Goal: Task Accomplishment & Management: Use online tool/utility

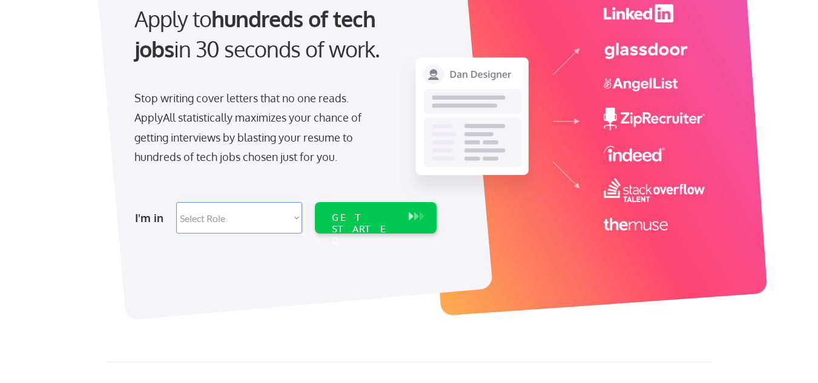
scroll to position [121, 0]
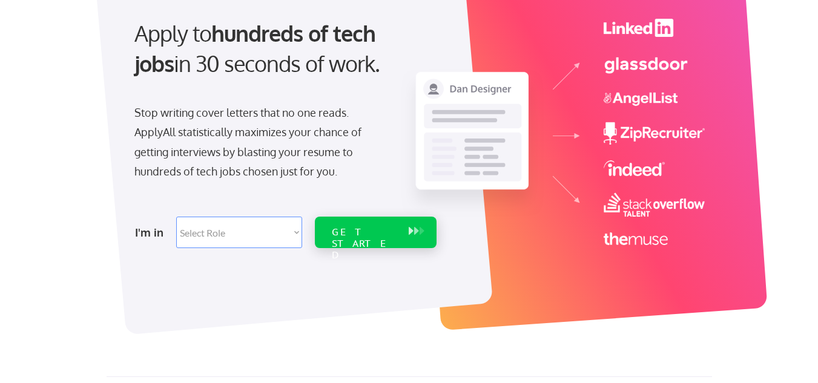
click at [413, 235] on button at bounding box center [416, 231] width 12 height 13
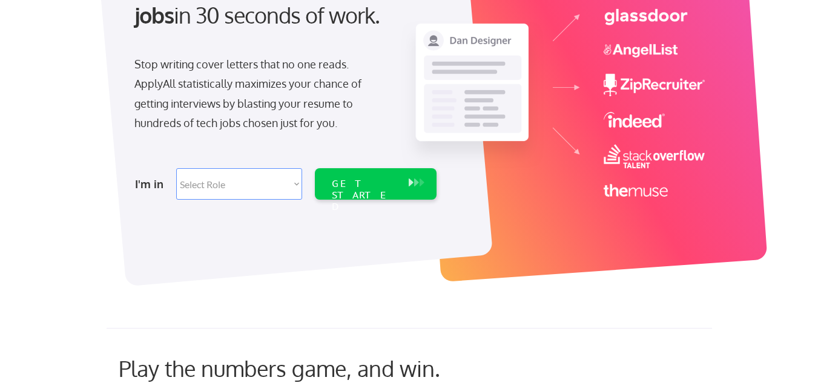
scroll to position [121, 0]
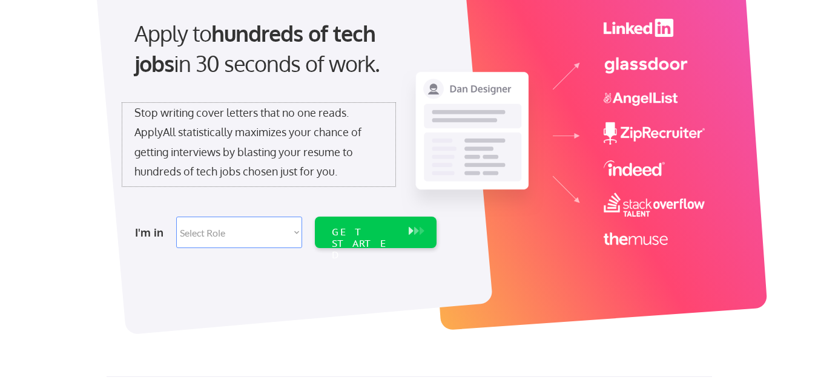
click at [222, 177] on div "Stop writing cover letters that no one reads. ApplyAll statistically maximizes …" at bounding box center [258, 142] width 249 height 79
click at [258, 237] on select "Select Role Software Engineering Product Management Customer Success Sales UI/U…" at bounding box center [239, 232] width 126 height 31
